Goal: Task Accomplishment & Management: Manage account settings

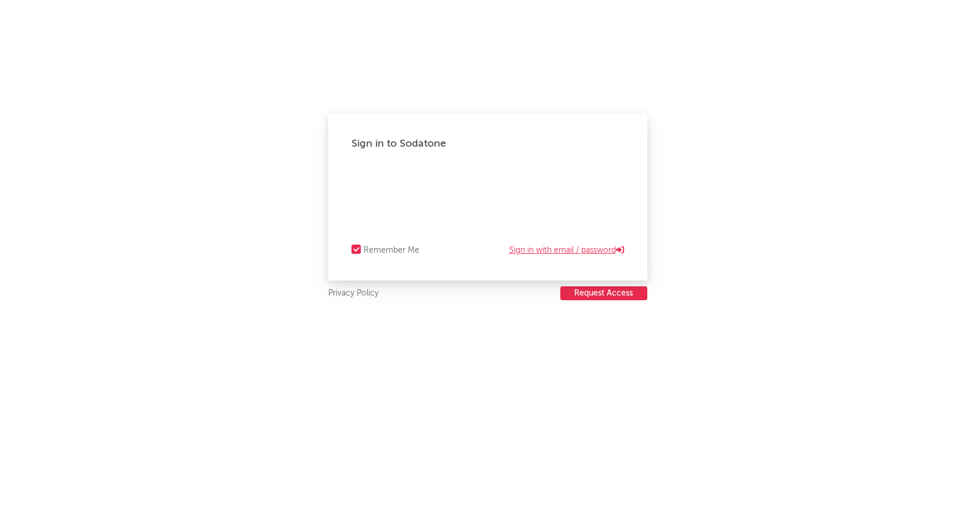
click at [528, 251] on link "Sign in with email / password" at bounding box center [566, 251] width 115 height 14
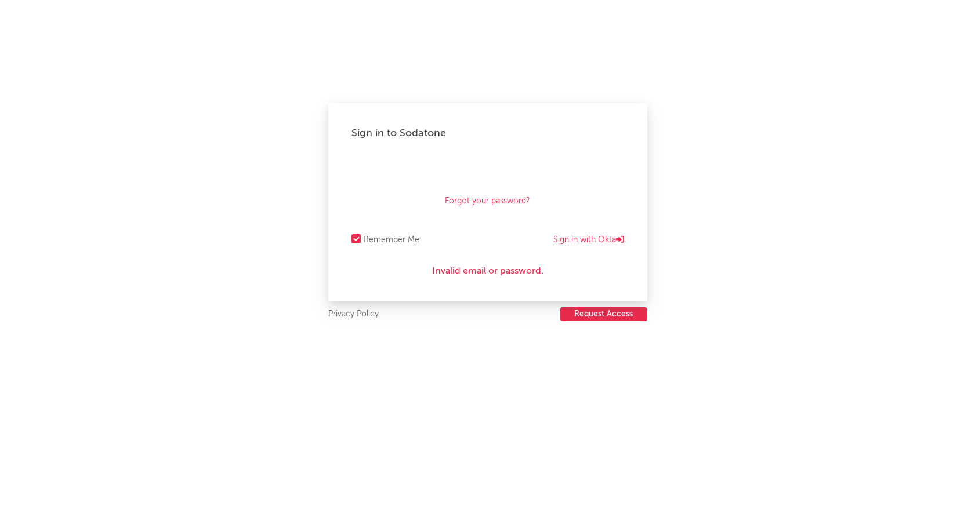
click at [488, 154] on div "Sign in to Sodatone Forgot your password? Remember Me Sign in with Okta Invalid…" at bounding box center [487, 202] width 319 height 198
click at [437, 199] on div "Forgot your password?" at bounding box center [487, 187] width 273 height 58
click at [457, 200] on link "Forgot your password?" at bounding box center [487, 201] width 85 height 14
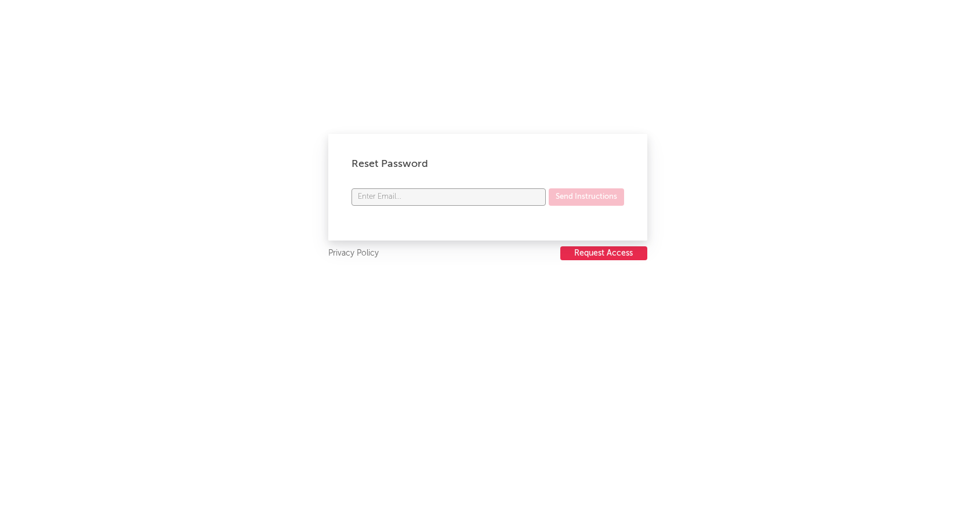
click at [439, 200] on input "text" at bounding box center [448, 196] width 194 height 17
type input "[EMAIL_ADDRESS][DOMAIN_NAME]"
click at [580, 195] on button "Send Instructions" at bounding box center [586, 196] width 75 height 17
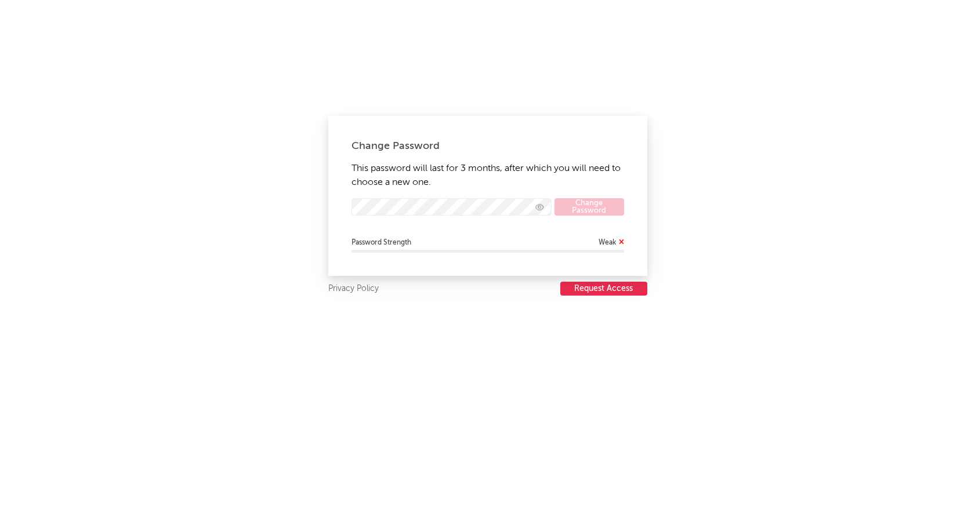
click at [497, 197] on div "Change Password This password will last for 3 months, after which you will need…" at bounding box center [487, 196] width 319 height 160
click at [595, 205] on button "Change Password" at bounding box center [589, 206] width 70 height 17
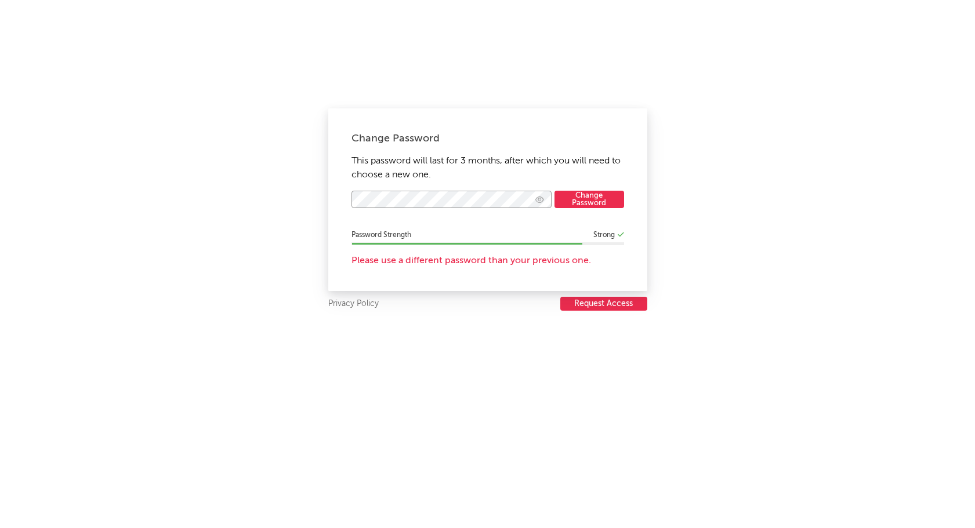
click at [308, 179] on div "Change Password This password will last for 3 months, after which you will need…" at bounding box center [487, 264] width 975 height 528
click at [582, 206] on button "Change Password" at bounding box center [589, 199] width 70 height 17
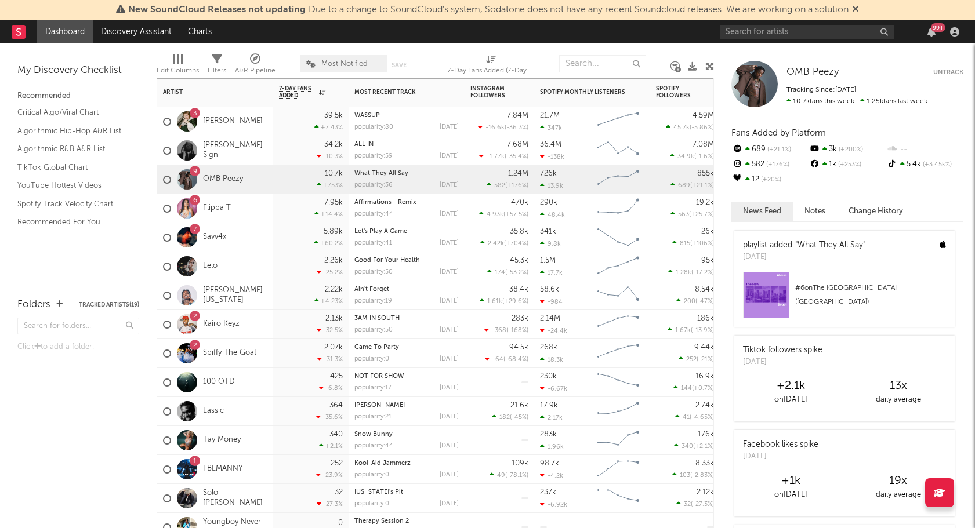
click at [253, 233] on div "7 Savv4x" at bounding box center [215, 237] width 116 height 29
